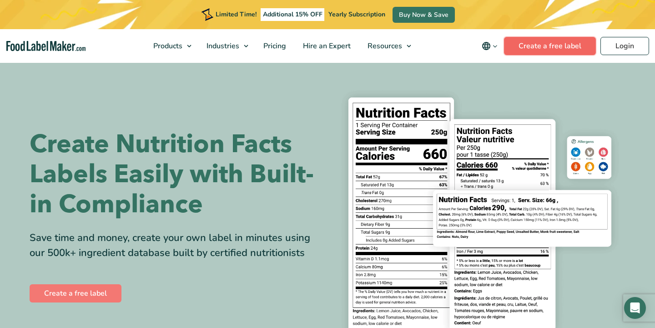
click at [560, 44] on link "Create a free label" at bounding box center [550, 46] width 92 height 18
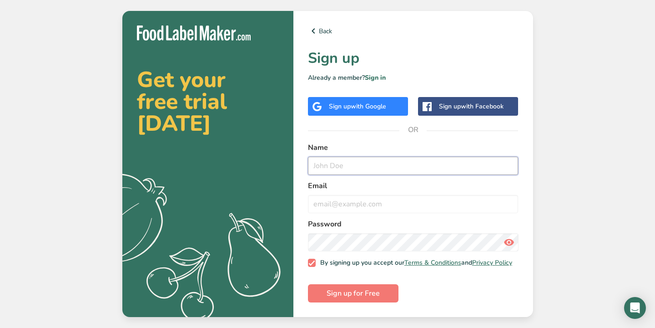
click at [337, 157] on input "text" at bounding box center [413, 166] width 211 height 18
type input "k"
click at [374, 162] on input "[PERSON_NAME]" at bounding box center [413, 166] width 211 height 18
type input "[PERSON_NAME]"
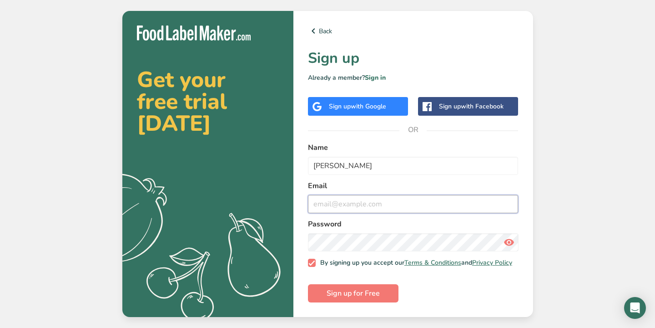
click at [336, 202] on input "email" at bounding box center [413, 204] width 211 height 18
type input "[EMAIL_ADDRESS][DOMAIN_NAME]"
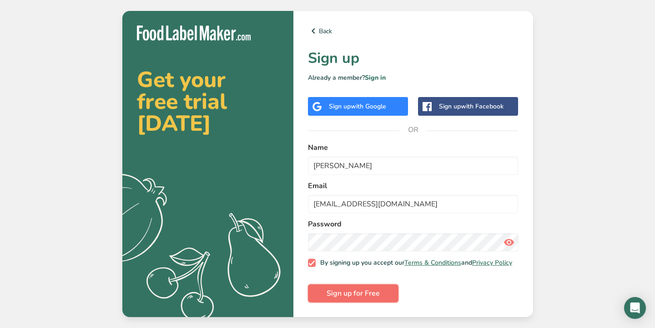
click at [364, 295] on span "Sign up for Free" at bounding box center [353, 293] width 53 height 11
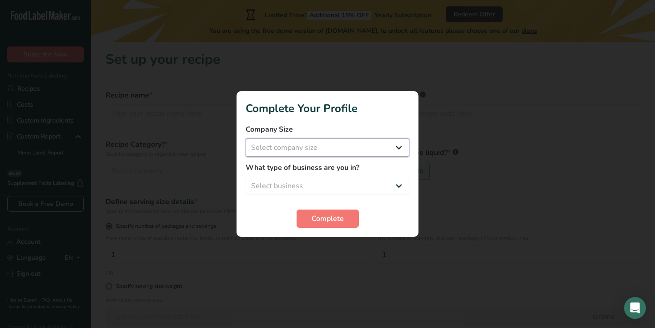
click at [381, 152] on select "Select company size Fewer than 10 Employees 10 to 50 Employees 51 to 500 Employ…" at bounding box center [328, 147] width 164 height 18
select select "1"
click at [346, 182] on select "Select business Packaged Food Manufacturer Restaurant & Cafe Bakery Meal Plans …" at bounding box center [328, 186] width 164 height 18
select select "3"
click at [329, 222] on span "Complete" at bounding box center [328, 218] width 32 height 11
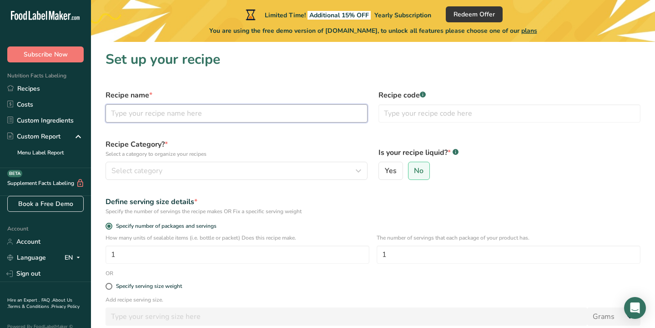
click at [182, 116] on input "text" at bounding box center [237, 113] width 262 height 18
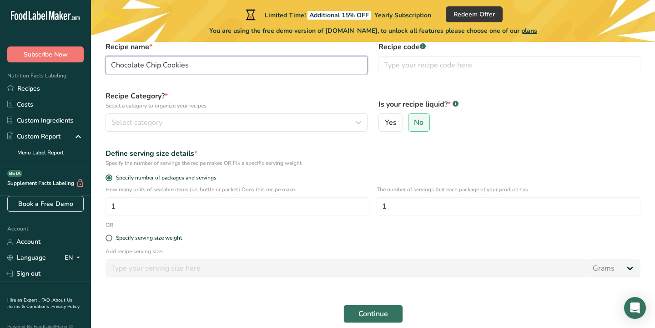
scroll to position [87, 0]
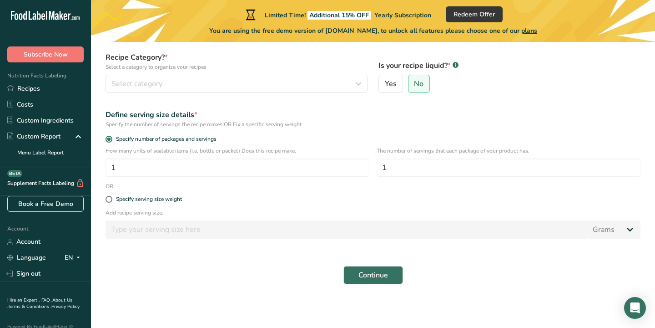
type input "Chocolate Chip Cookies"
click at [300, 90] on button "Select category" at bounding box center [237, 84] width 262 height 18
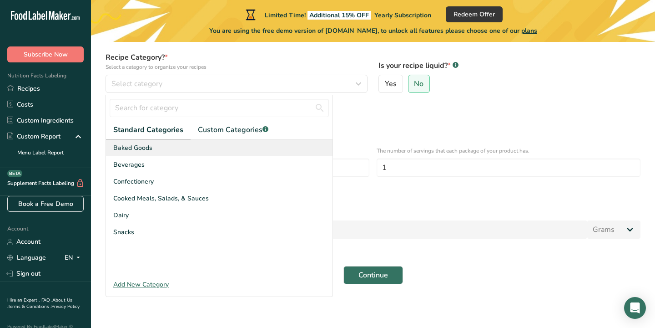
click at [181, 146] on div "Baked Goods" at bounding box center [219, 147] width 227 height 17
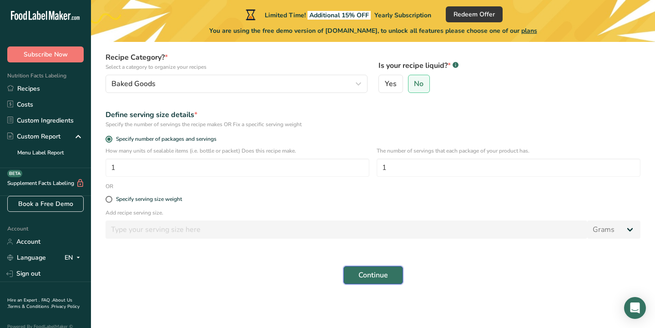
click at [375, 273] on span "Continue" at bounding box center [374, 274] width 30 height 11
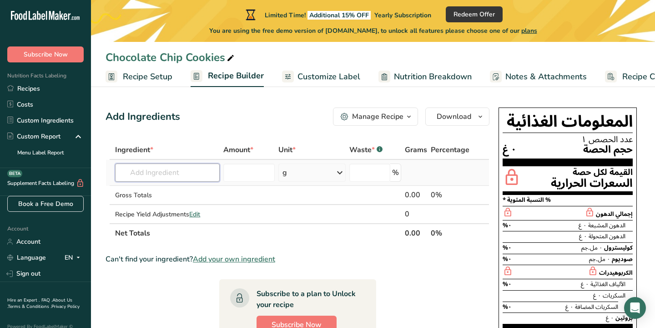
click at [177, 171] on input "text" at bounding box center [167, 172] width 105 height 18
type input "2 cups of clo"
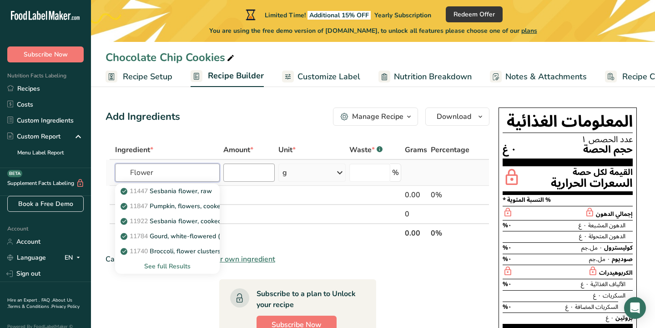
type input "Flower"
click at [257, 172] on input "number" at bounding box center [248, 172] width 51 height 18
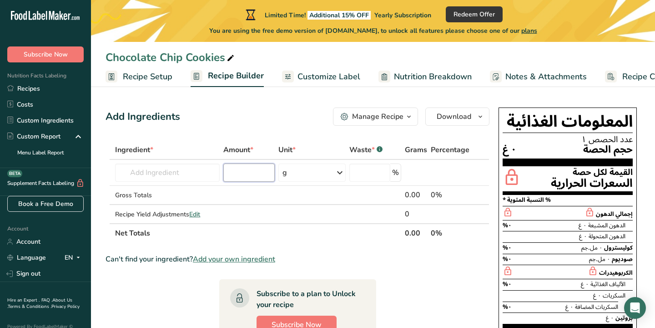
type input "2"
click at [191, 170] on input "text" at bounding box center [167, 172] width 105 height 18
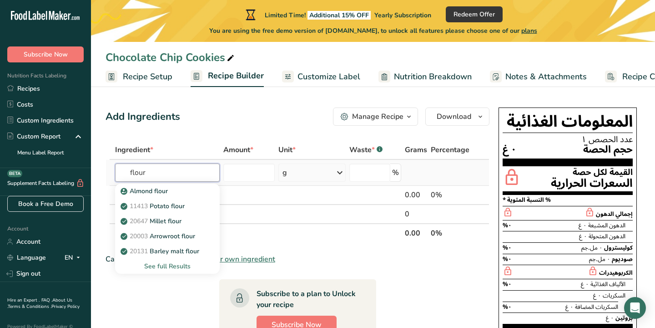
type input "flour"
click at [160, 267] on div "See full Results" at bounding box center [167, 266] width 90 height 10
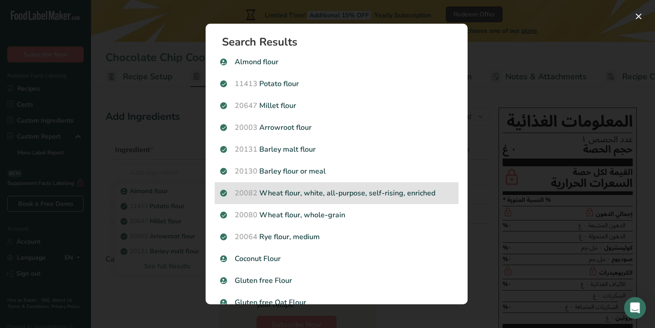
click at [328, 188] on p "20082 Wheat flour, white, all-purpose, self-rising, enriched" at bounding box center [336, 192] width 233 height 11
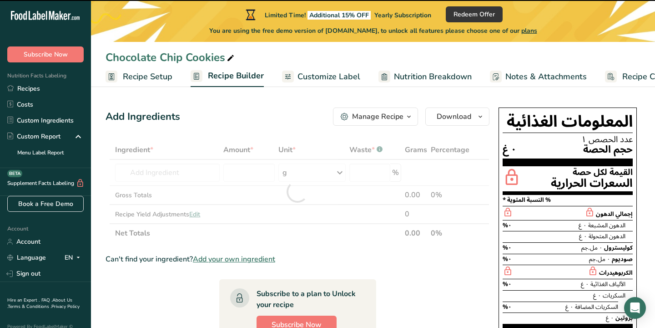
type input "0"
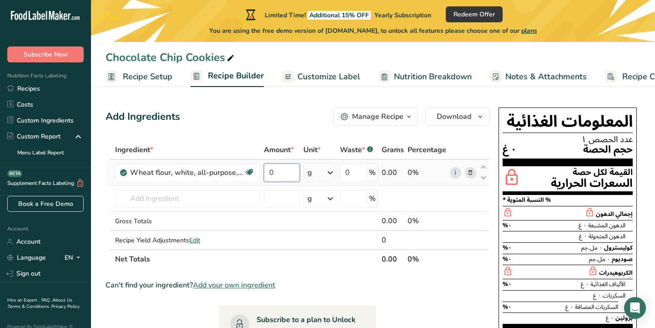
click at [283, 169] on input "0" at bounding box center [282, 172] width 36 height 18
type input "1"
type input "2"
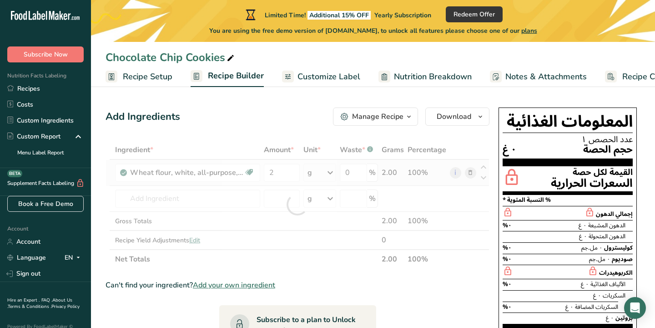
click at [333, 178] on div "Ingredient * Amount * Unit * Waste * .a-a{fill:#347362;}.b-a{fill:#fff;} Grams …" at bounding box center [298, 204] width 384 height 128
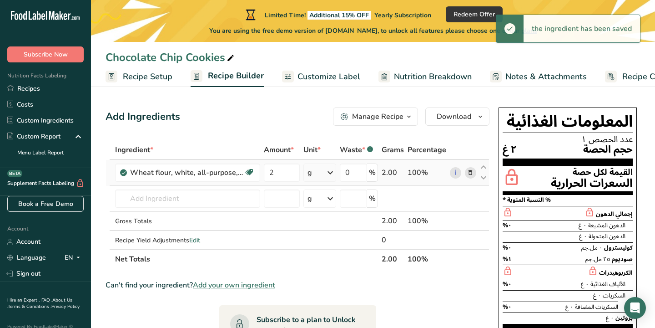
click at [333, 174] on icon at bounding box center [330, 172] width 11 height 16
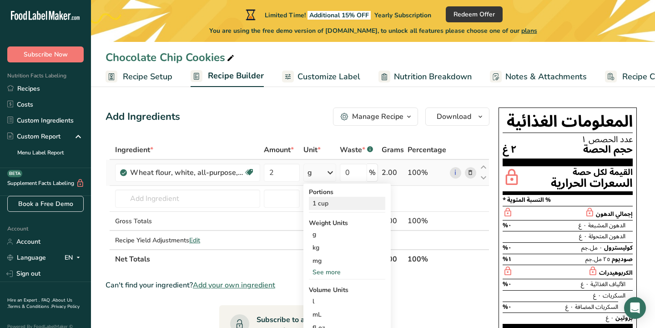
click at [330, 205] on div "1 cup" at bounding box center [347, 203] width 76 height 13
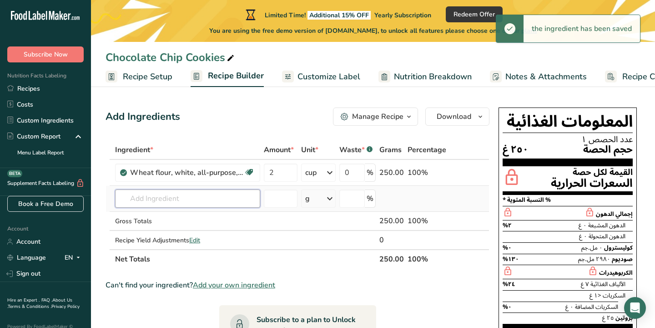
click at [185, 201] on input "text" at bounding box center [187, 198] width 145 height 18
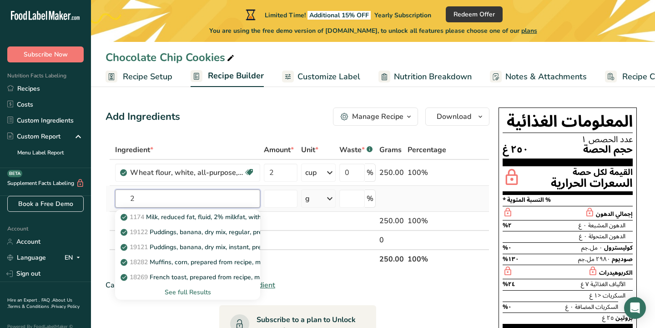
type input "2"
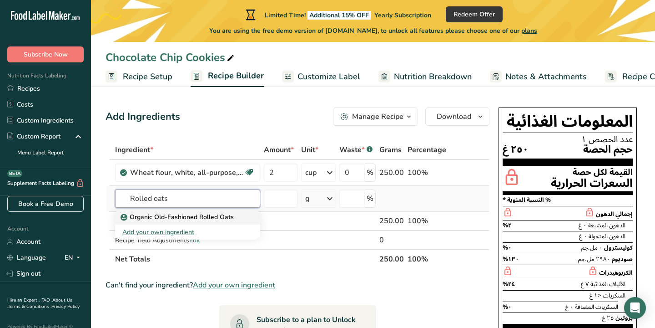
type input "Rolled oats"
click at [164, 218] on p "Organic Old-Fashioned Rolled Oats" at bounding box center [177, 217] width 111 height 10
type input "Organic Old-Fashioned Rolled Oats"
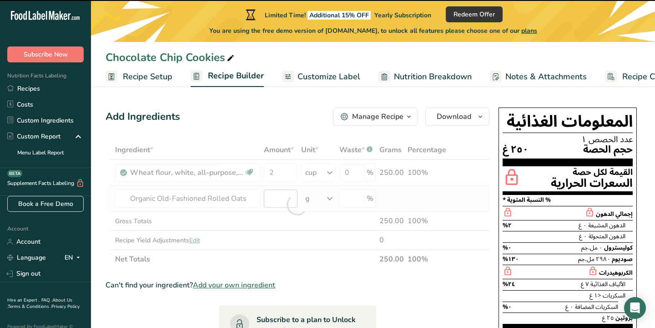
type input "0"
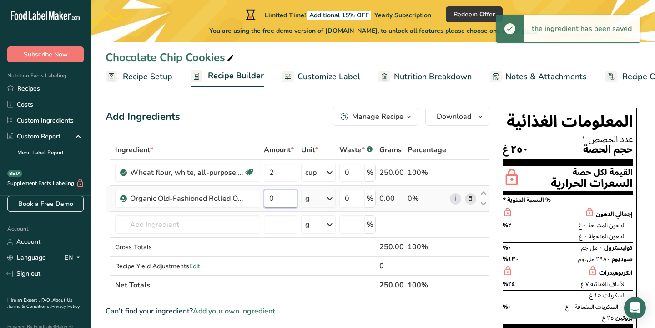
click at [274, 201] on input "0" at bounding box center [281, 198] width 34 height 18
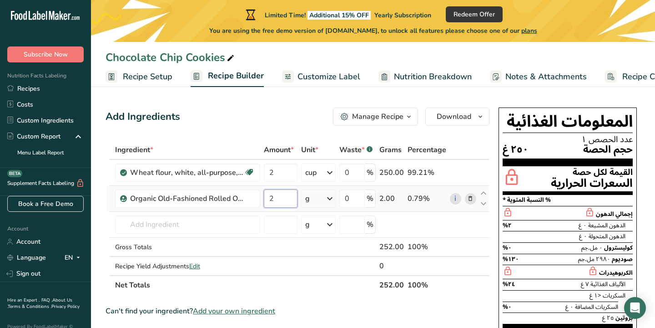
type input "2"
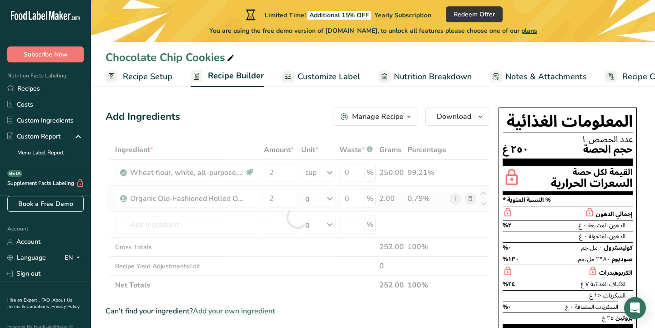
click at [332, 199] on div "Ingredient * Amount * Unit * Waste * .a-a{fill:#347362;}.b-a{fill:#fff;} Grams …" at bounding box center [298, 217] width 384 height 154
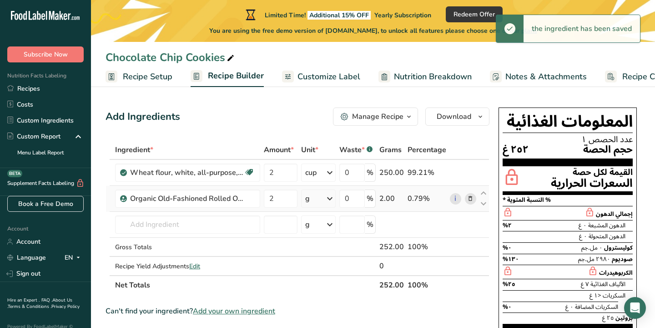
click at [332, 199] on icon at bounding box center [329, 198] width 11 height 16
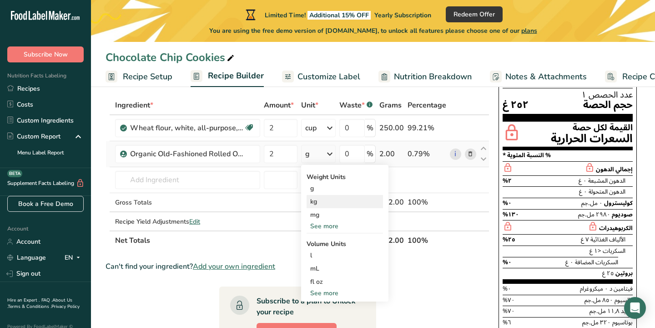
scroll to position [45, 0]
click at [331, 152] on icon at bounding box center [329, 153] width 11 height 16
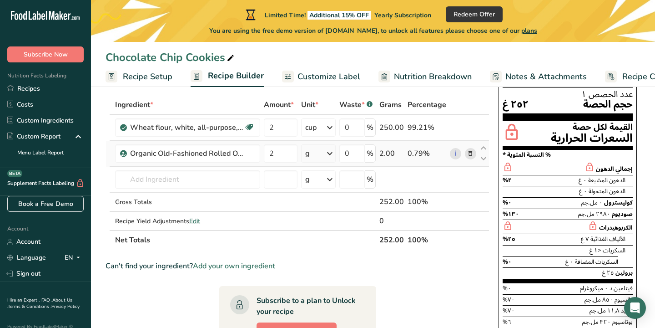
click at [331, 152] on icon at bounding box center [329, 153] width 11 height 16
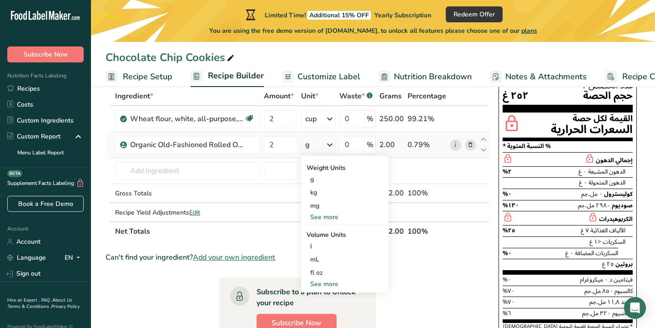
scroll to position [55, 0]
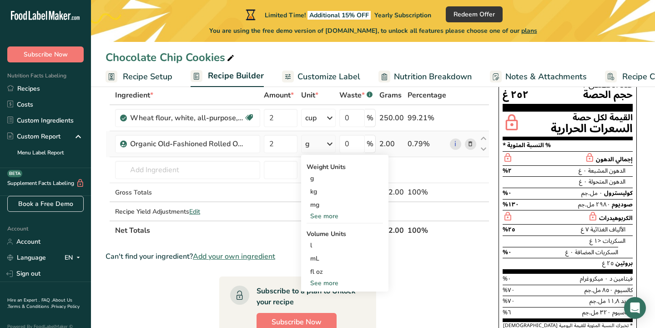
click at [334, 213] on div "See more" at bounding box center [345, 216] width 76 height 10
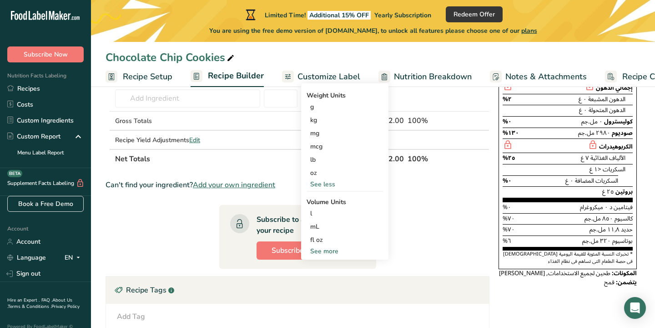
scroll to position [174, 0]
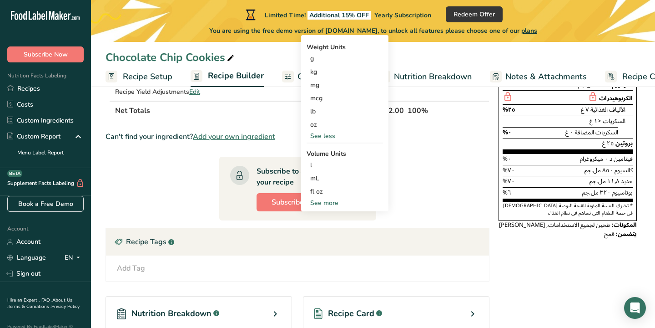
click at [321, 204] on div "See more" at bounding box center [345, 203] width 76 height 10
click at [334, 230] on div "cup" at bounding box center [344, 231] width 69 height 10
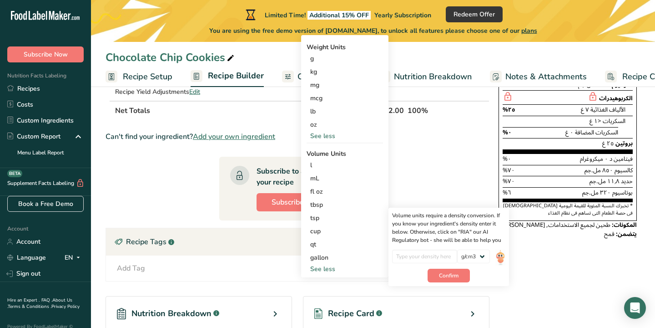
click at [195, 166] on section "Ingredient * Amount * Unit * Waste * .a-a{fill:#347362;}.b-a{fill:#fff;} Grams …" at bounding box center [298, 202] width 384 height 473
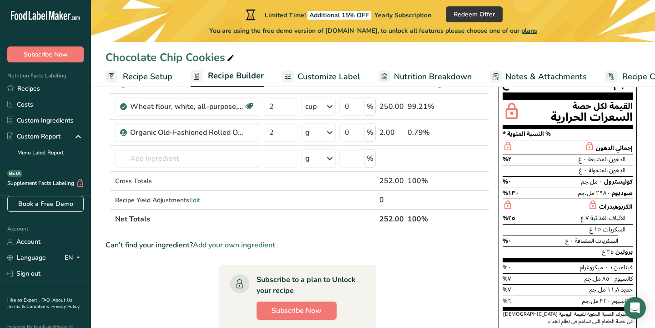
scroll to position [59, 0]
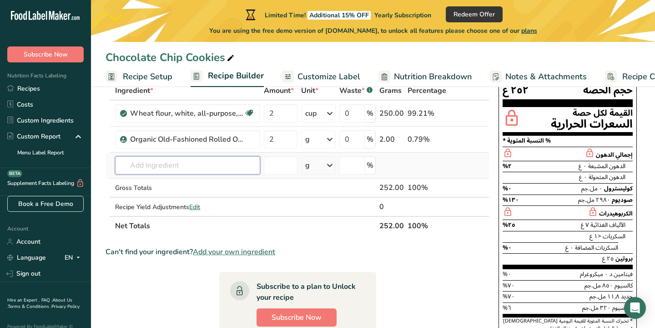
click at [203, 160] on input "text" at bounding box center [187, 165] width 145 height 18
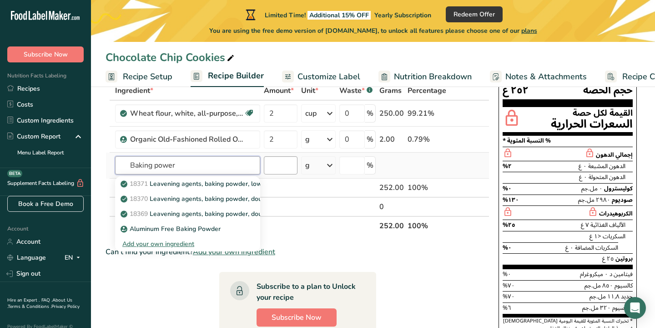
type input "Baking power"
click at [281, 168] on input "number" at bounding box center [281, 165] width 34 height 18
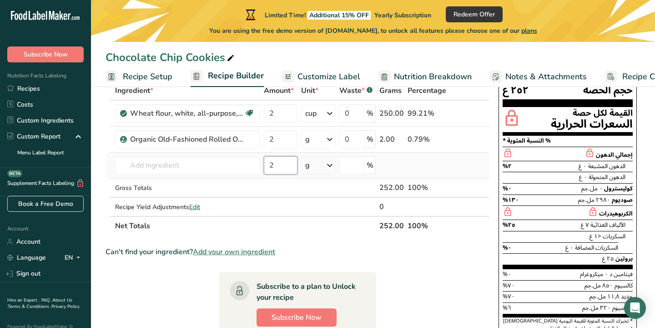
type input "2"
click at [335, 166] on icon at bounding box center [329, 165] width 11 height 16
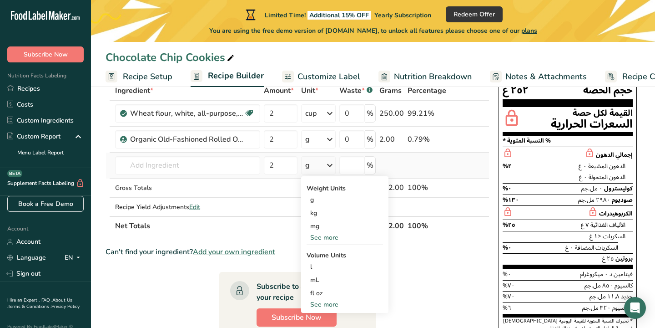
click at [327, 307] on div "See more" at bounding box center [345, 304] width 76 height 10
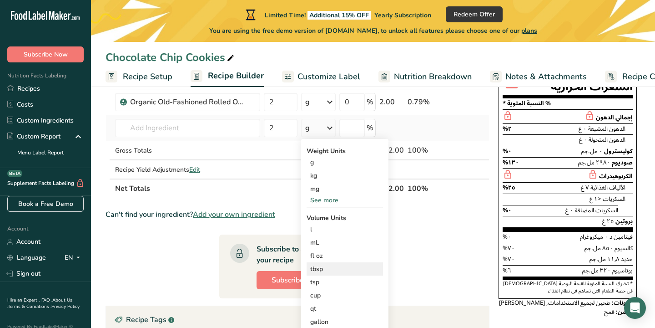
scroll to position [101, 0]
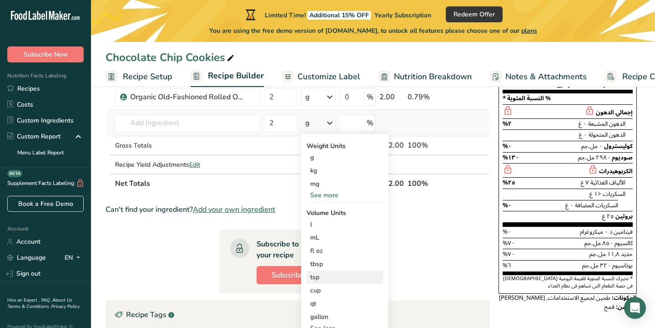
click at [319, 281] on div "tsp" at bounding box center [344, 277] width 69 height 10
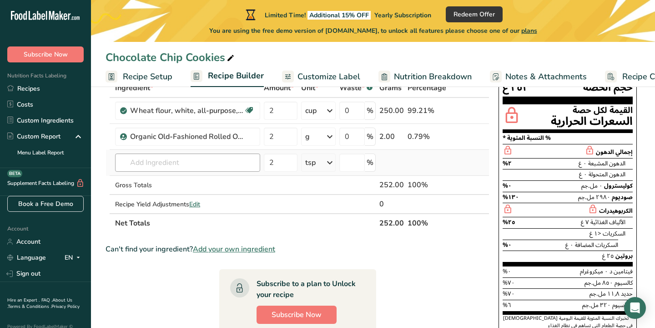
scroll to position [63, 0]
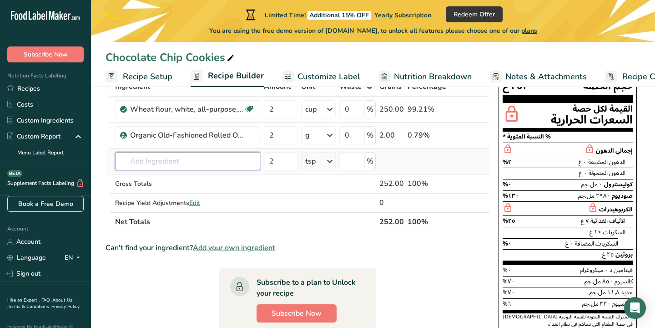
click at [178, 160] on input "text" at bounding box center [187, 161] width 145 height 18
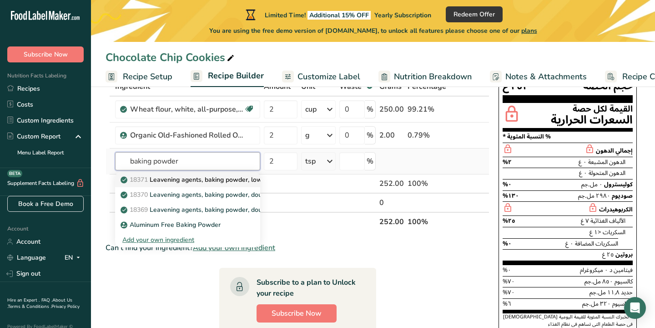
type input "baking powder"
click at [162, 183] on p "18371 Leavening agents, baking powder, low-sodium" at bounding box center [203, 180] width 163 height 10
type input "Leavening agents, baking powder, low-sodium"
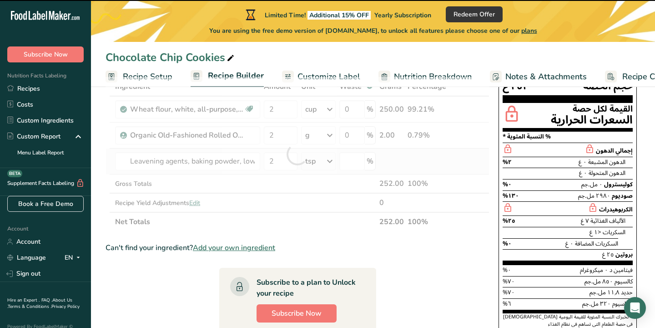
type input "0"
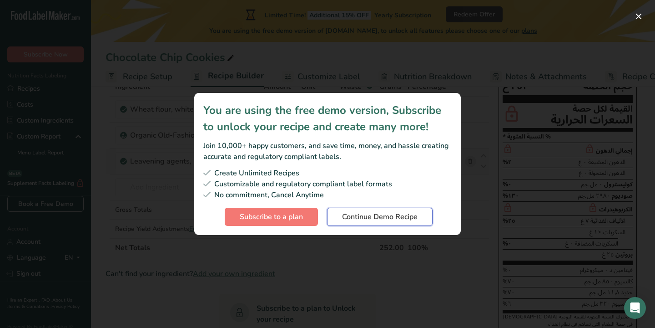
click at [358, 220] on span "Continue Demo Recipe" at bounding box center [380, 216] width 76 height 11
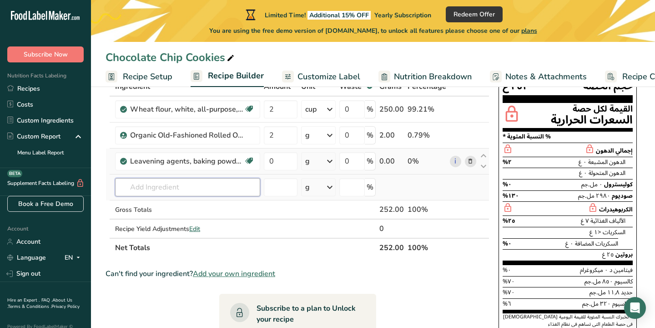
click at [184, 193] on input "text" at bounding box center [187, 187] width 145 height 18
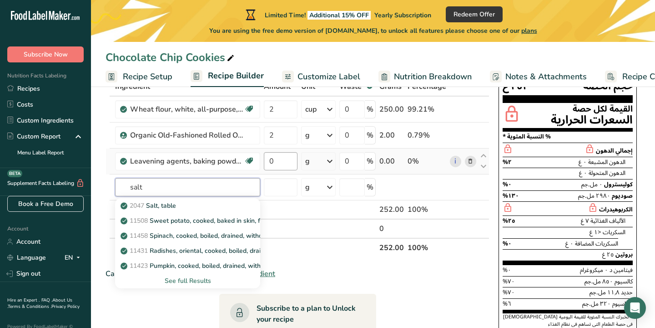
type input "salt"
click at [279, 164] on input "0" at bounding box center [281, 161] width 34 height 18
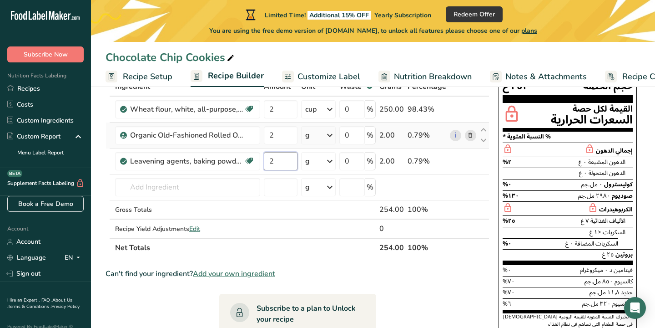
type input "2"
click at [332, 139] on div "Ingredient * Amount * Unit * Waste * .a-a{fill:#347362;}.b-a{fill:#fff;} Grams …" at bounding box center [298, 167] width 384 height 180
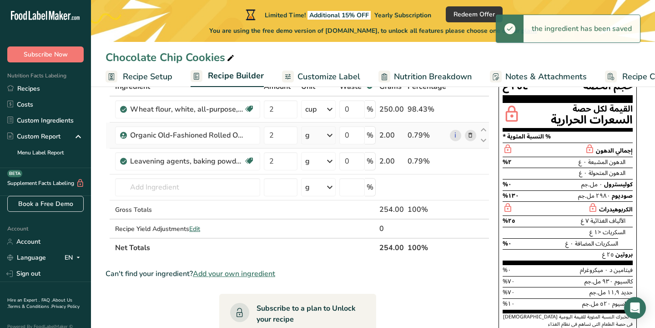
click at [333, 137] on icon at bounding box center [329, 135] width 11 height 16
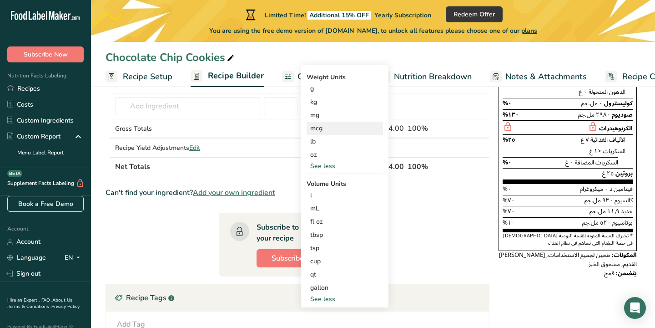
scroll to position [145, 0]
click at [323, 264] on div "cup" at bounding box center [344, 261] width 69 height 10
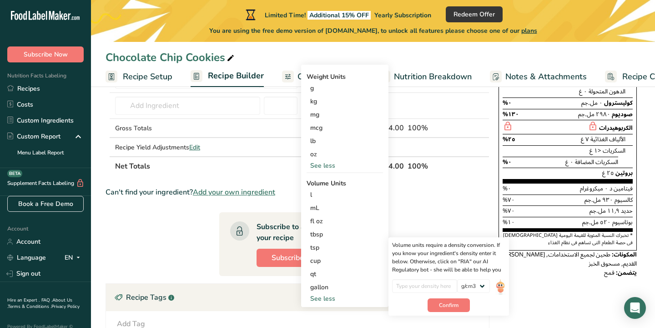
click at [173, 233] on section "Ingredient * Amount * Unit * Waste * .a-a{fill:#347362;}.b-a{fill:#fff;} Grams …" at bounding box center [298, 244] width 384 height 499
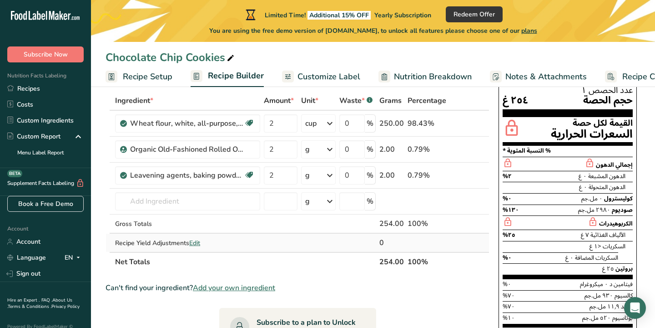
scroll to position [14, 0]
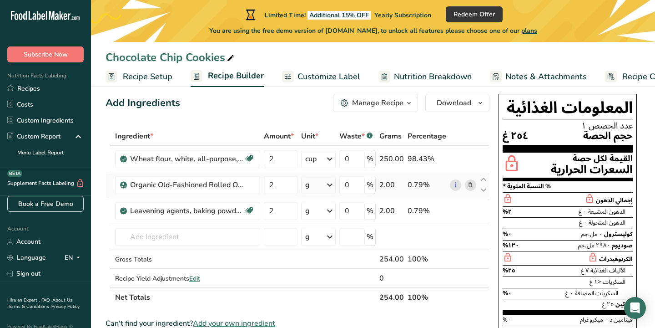
click at [329, 187] on icon at bounding box center [329, 185] width 11 height 16
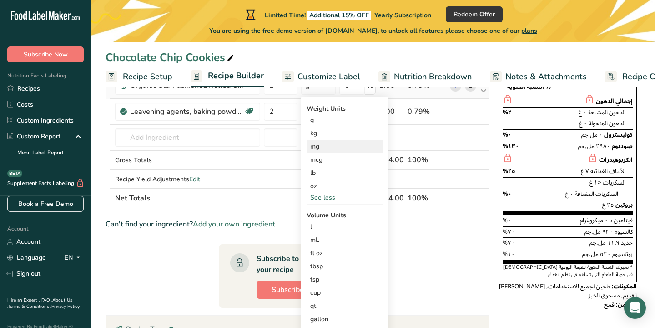
scroll to position [126, 0]
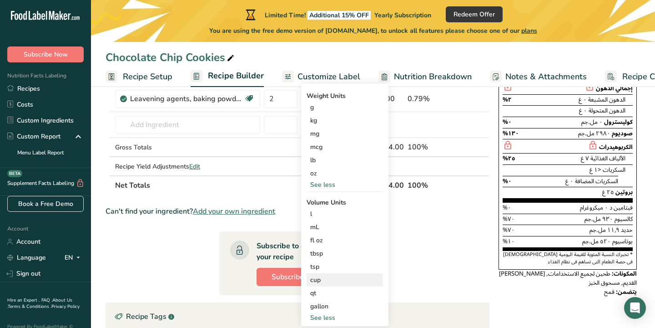
click at [324, 282] on div "cup" at bounding box center [344, 280] width 69 height 10
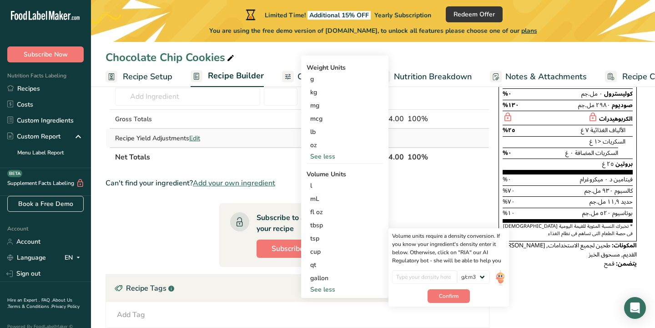
scroll to position [155, 0]
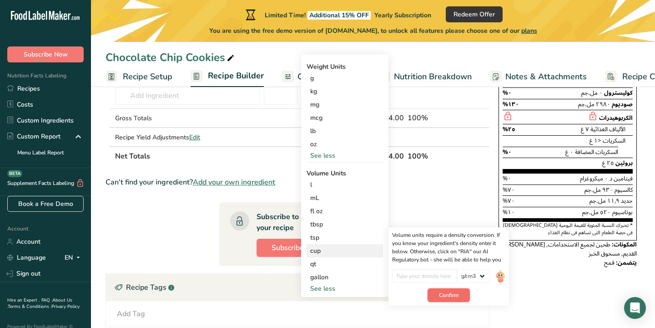
click at [448, 291] on span "Confirm" at bounding box center [449, 295] width 20 height 8
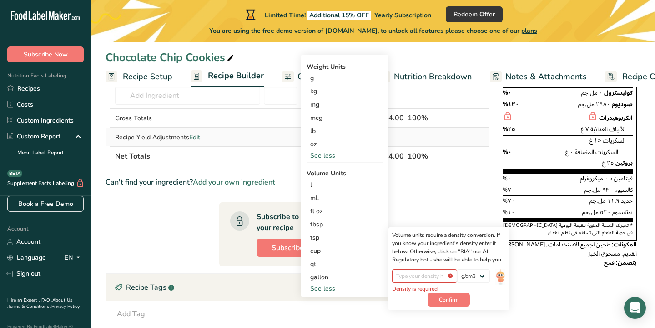
click at [255, 144] on td "Recipe Yield Adjustments Edit" at bounding box center [187, 137] width 149 height 18
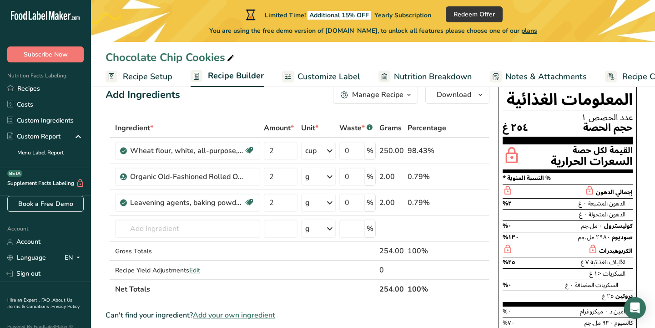
scroll to position [23, 0]
